Goal: Transaction & Acquisition: Purchase product/service

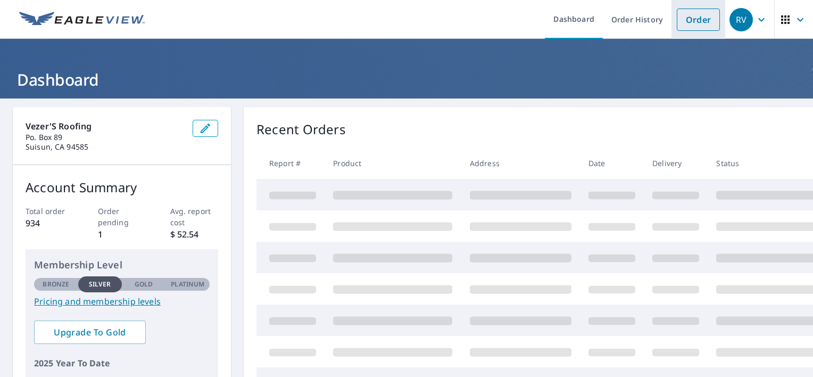
click at [687, 21] on link "Order" at bounding box center [698, 20] width 43 height 22
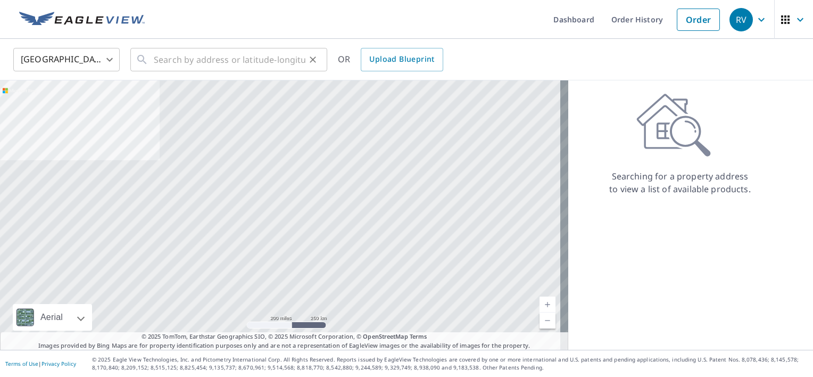
click at [153, 58] on div "​" at bounding box center [228, 59] width 197 height 23
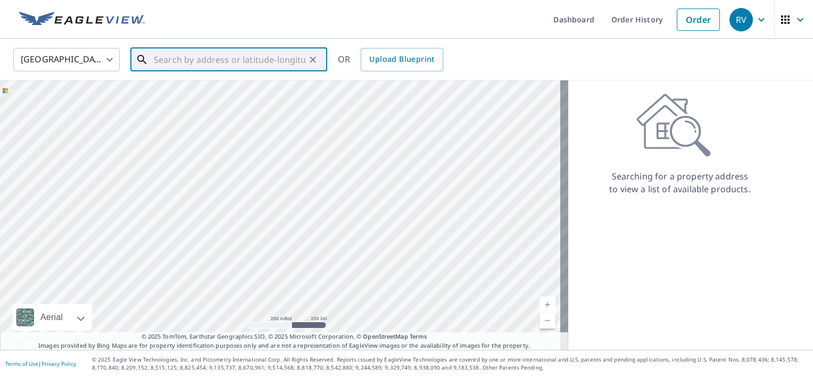
drag, startPoint x: 153, startPoint y: 58, endPoint x: 161, endPoint y: 55, distance: 8.6
click at [161, 55] on input "text" at bounding box center [230, 60] width 152 height 30
paste input "[STREET_ADDRESS][PERSON_NAME]. 94585"
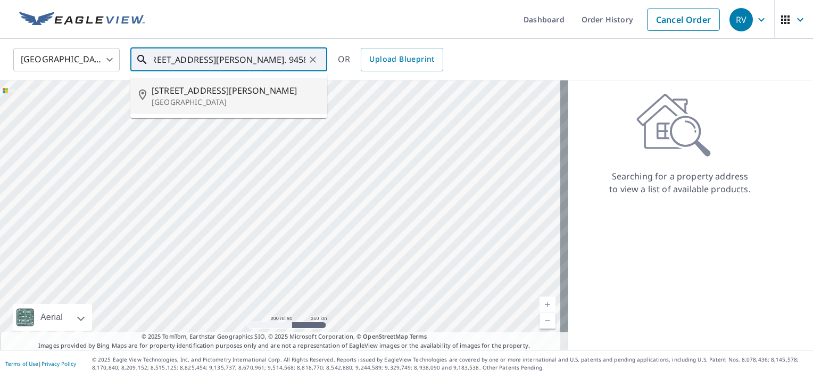
click at [181, 91] on span "[STREET_ADDRESS][PERSON_NAME]" at bounding box center [235, 90] width 167 height 13
type input "[STREET_ADDRESS][PERSON_NAME]"
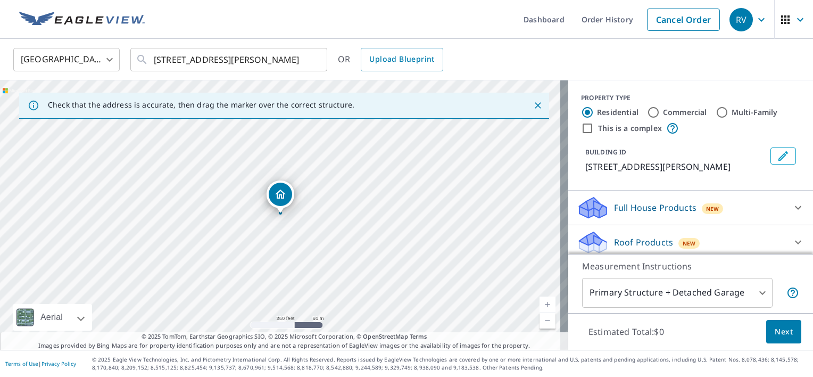
click at [542, 304] on link "Current Level 17, Zoom In" at bounding box center [548, 304] width 16 height 16
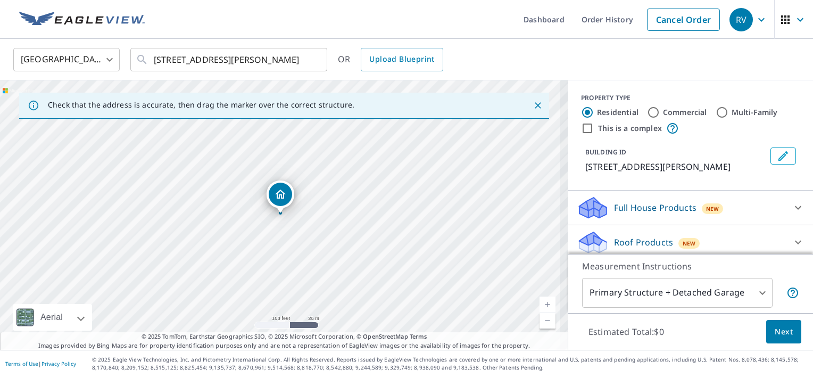
click at [541, 304] on link "Current Level 18, Zoom In" at bounding box center [548, 304] width 16 height 16
click at [540, 303] on link "Current Level 18, Zoom In" at bounding box center [548, 304] width 16 height 16
click at [540, 303] on link "Current Level 19, Zoom In Disabled" at bounding box center [548, 304] width 16 height 16
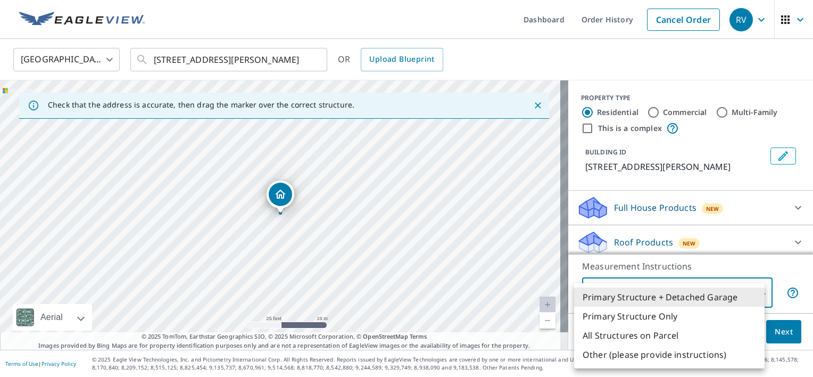
click at [753, 291] on body "RV RV Dashboard Order History Cancel Order RV [GEOGRAPHIC_DATA] [GEOGRAPHIC_DAT…" at bounding box center [406, 188] width 813 height 377
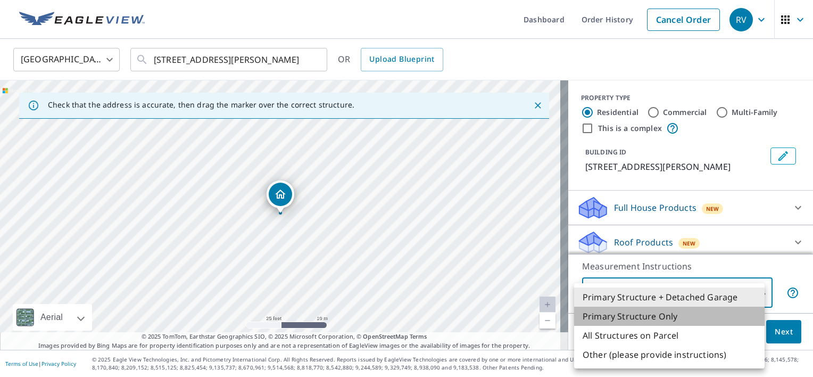
click at [656, 315] on li "Primary Structure Only" at bounding box center [669, 316] width 191 height 19
type input "2"
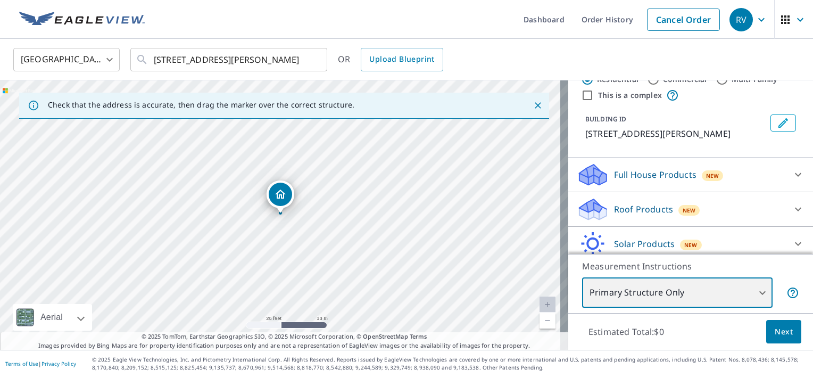
scroll to position [39, 0]
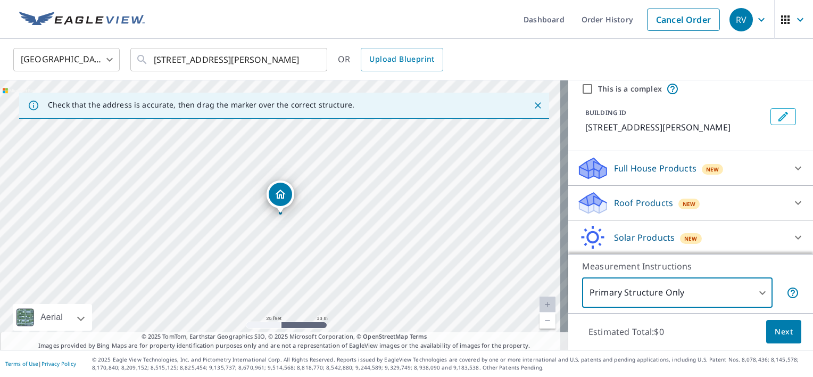
click at [792, 201] on icon at bounding box center [798, 202] width 13 height 13
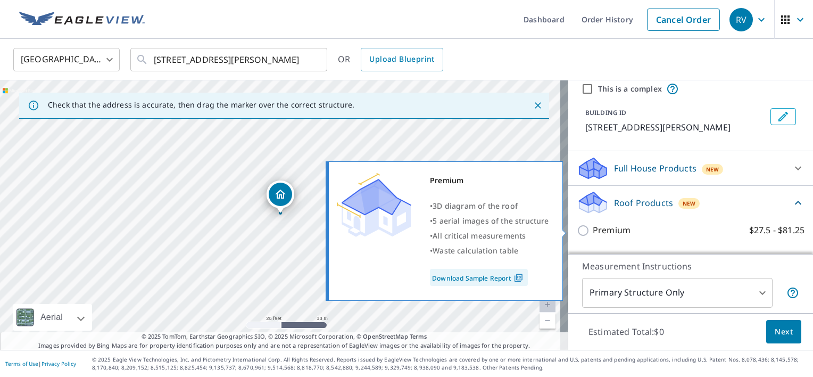
click at [577, 229] on input "Premium $27.5 - $81.25" at bounding box center [585, 230] width 16 height 13
checkbox input "true"
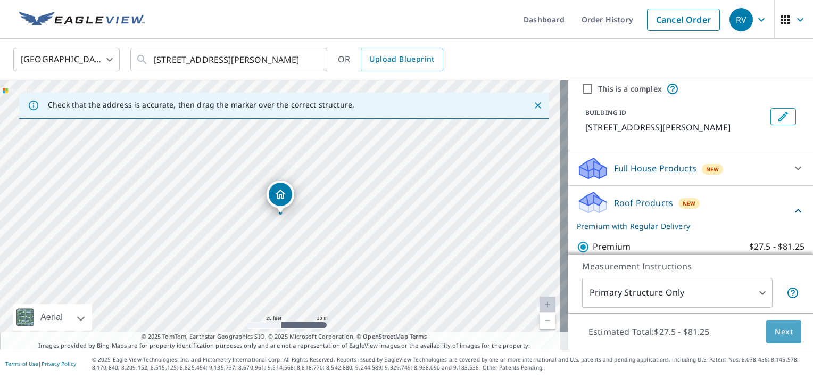
click at [775, 328] on span "Next" at bounding box center [784, 331] width 18 height 13
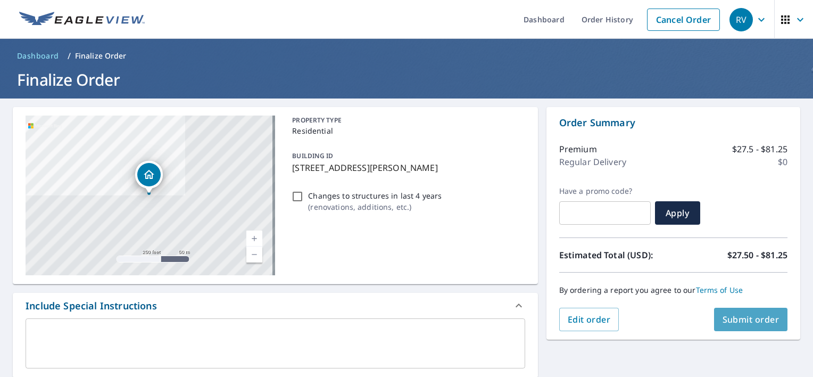
click at [736, 321] on span "Submit order" at bounding box center [751, 319] width 57 height 12
